Goal: Information Seeking & Learning: Compare options

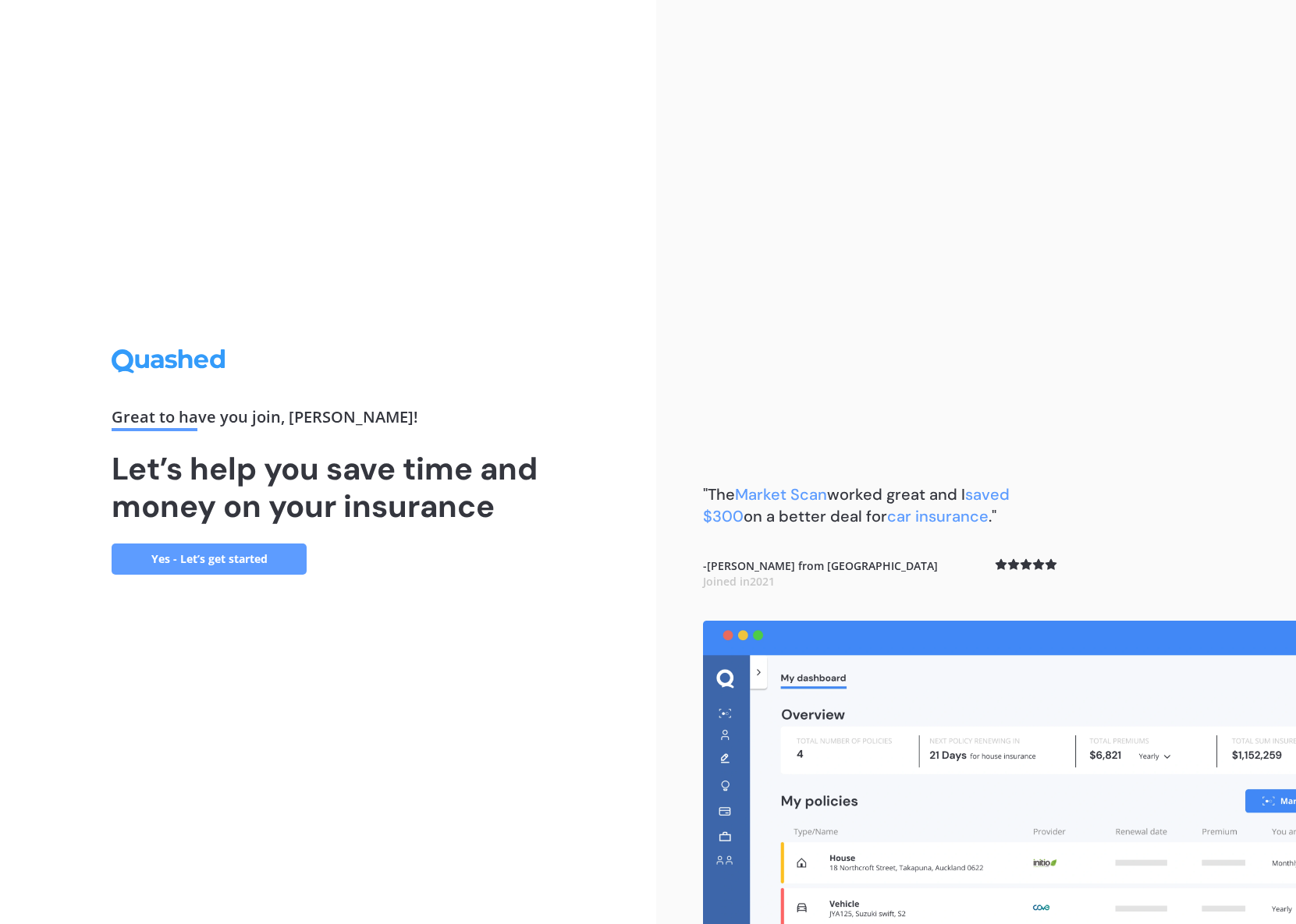
click at [220, 555] on link "Yes - Let’s get started" at bounding box center [209, 559] width 195 height 32
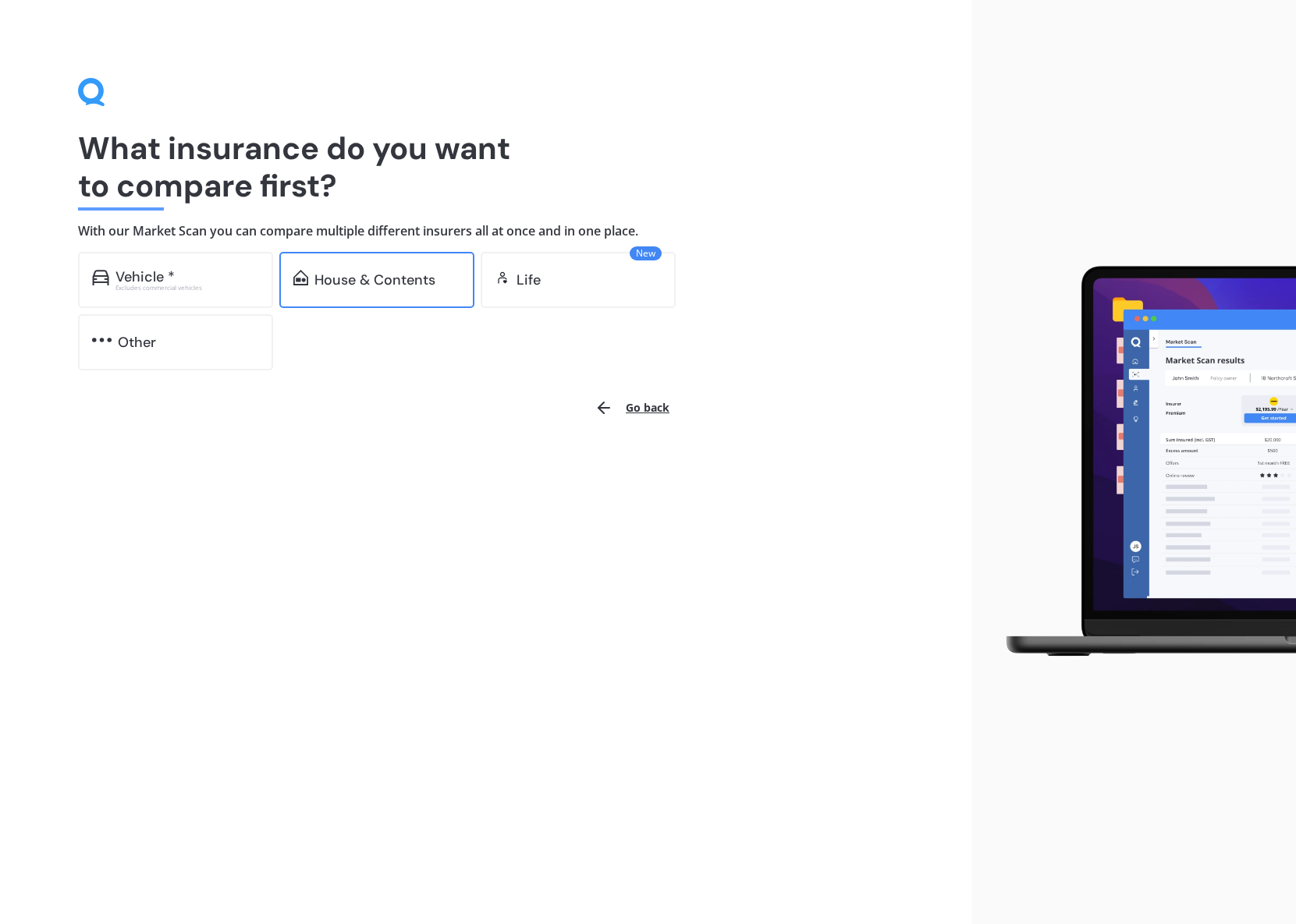
click at [357, 282] on div "House & Contents" at bounding box center [375, 280] width 121 height 16
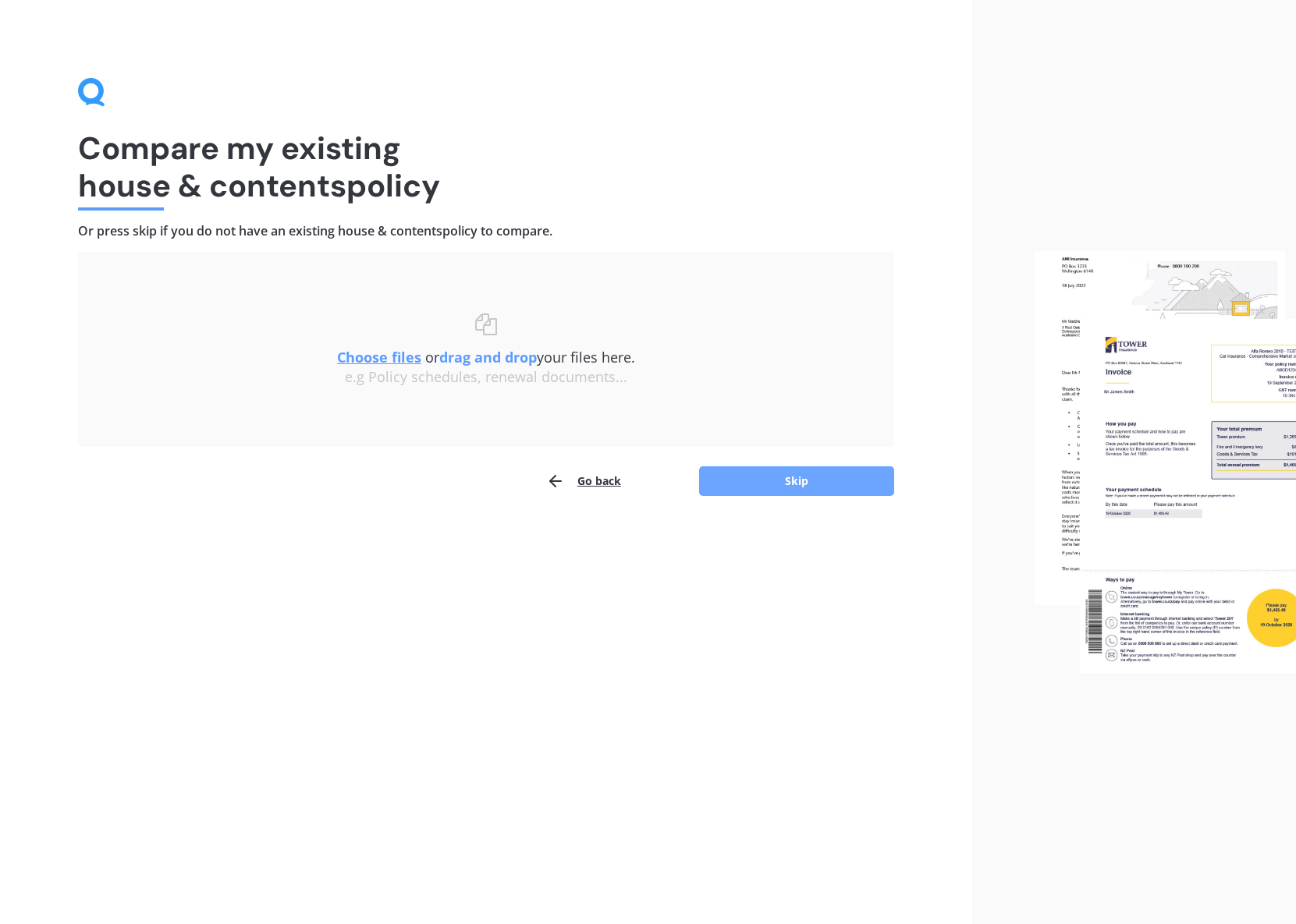
click at [802, 484] on button "Skip" at bounding box center [796, 481] width 195 height 30
